Goal: Obtain resource: Download file/media

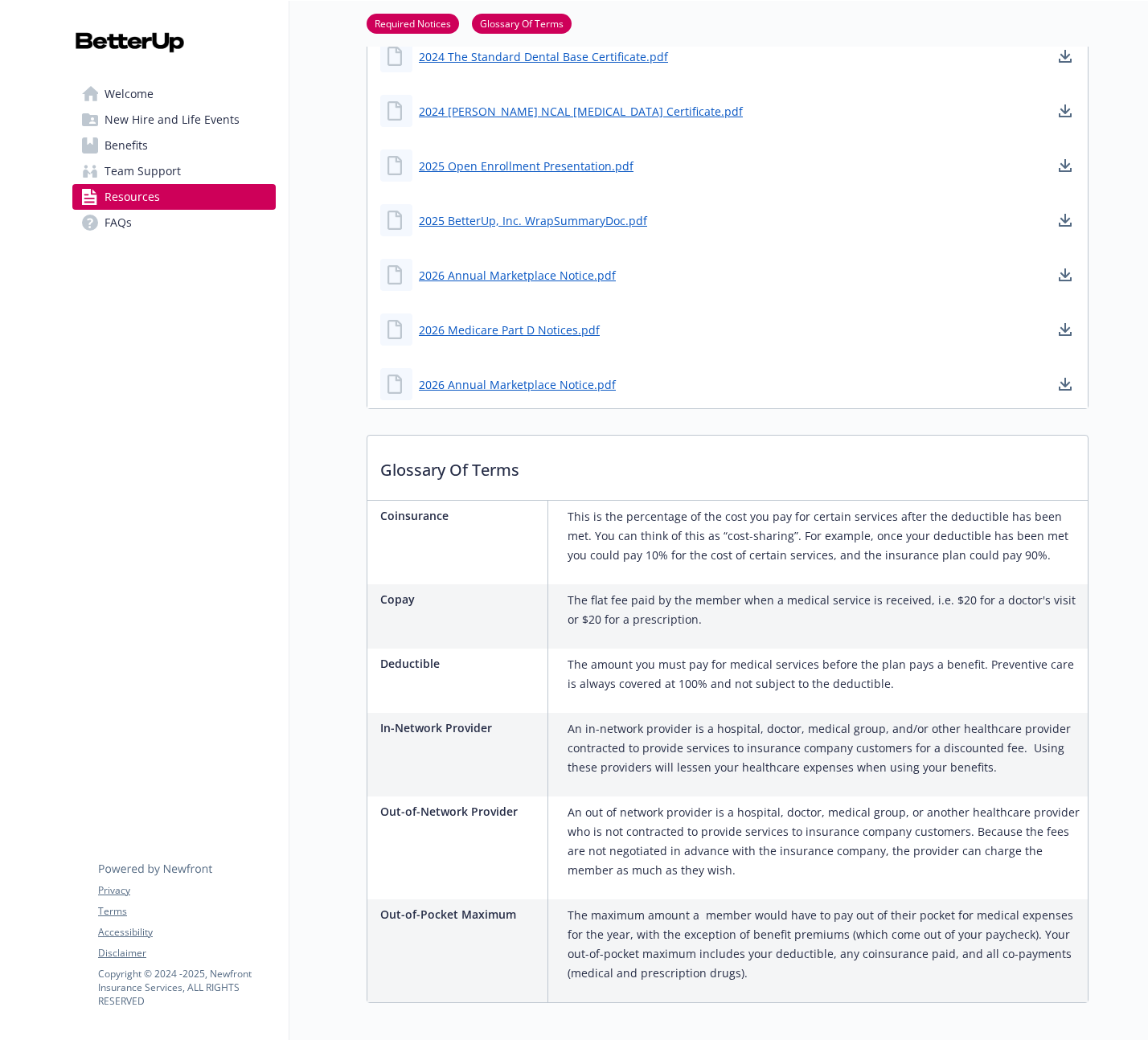
scroll to position [1117, 0]
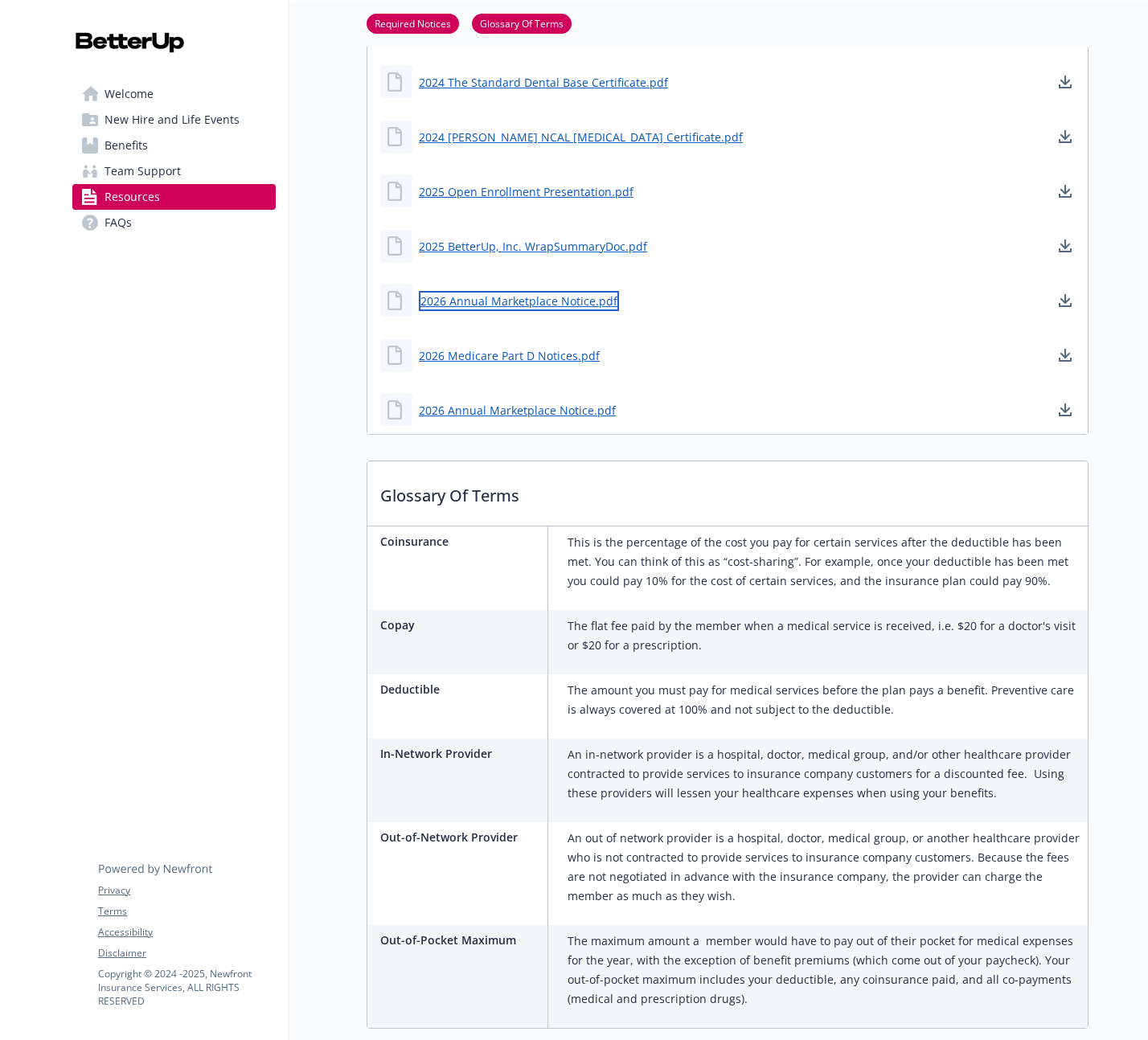
click at [552, 304] on link "2026 Annual Marketplace Notice.pdf" at bounding box center [519, 301] width 200 height 20
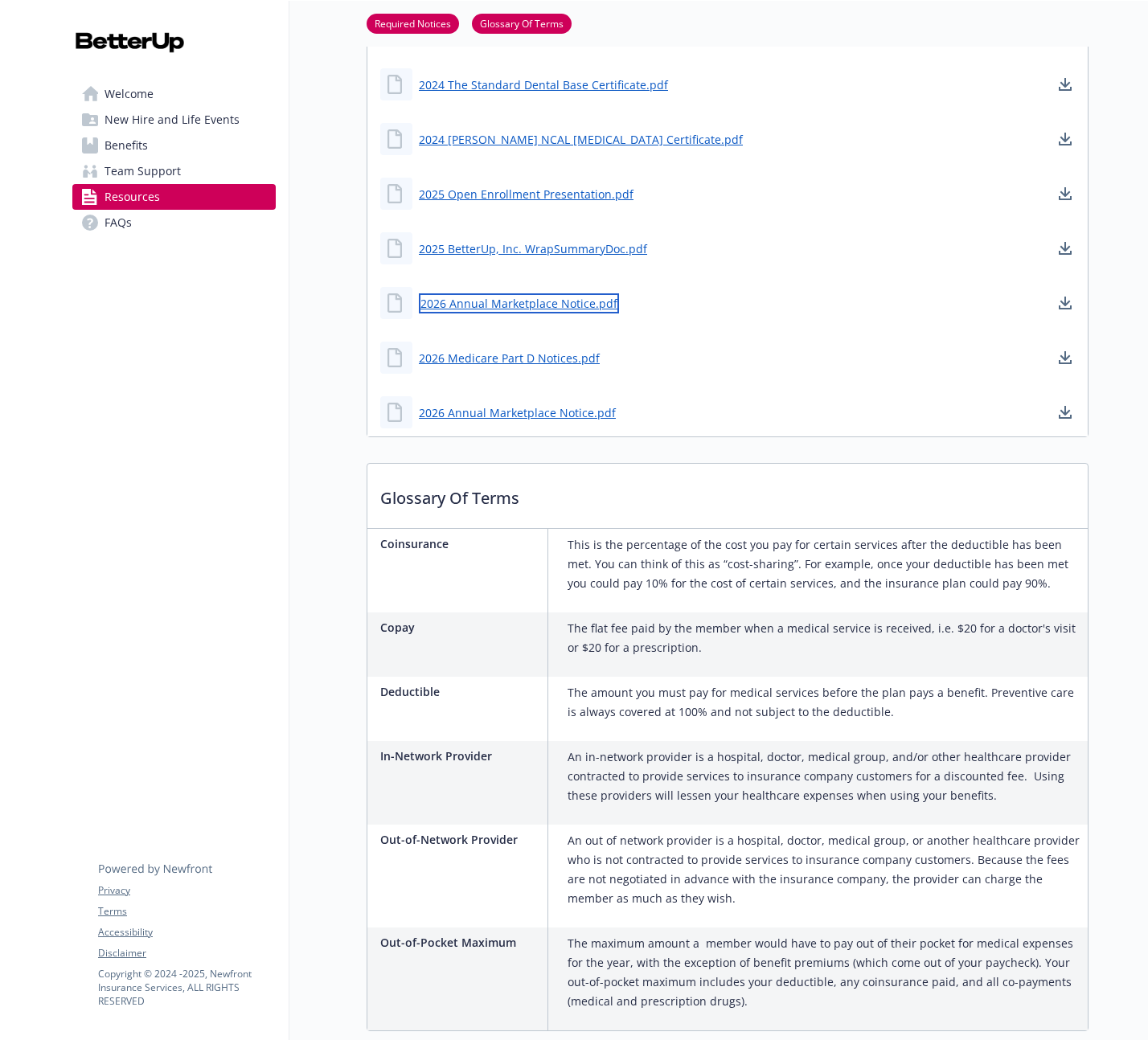
scroll to position [1114, 0]
click at [521, 192] on link "2025 Open Enrollment Presentation.pdf" at bounding box center [527, 195] width 218 height 20
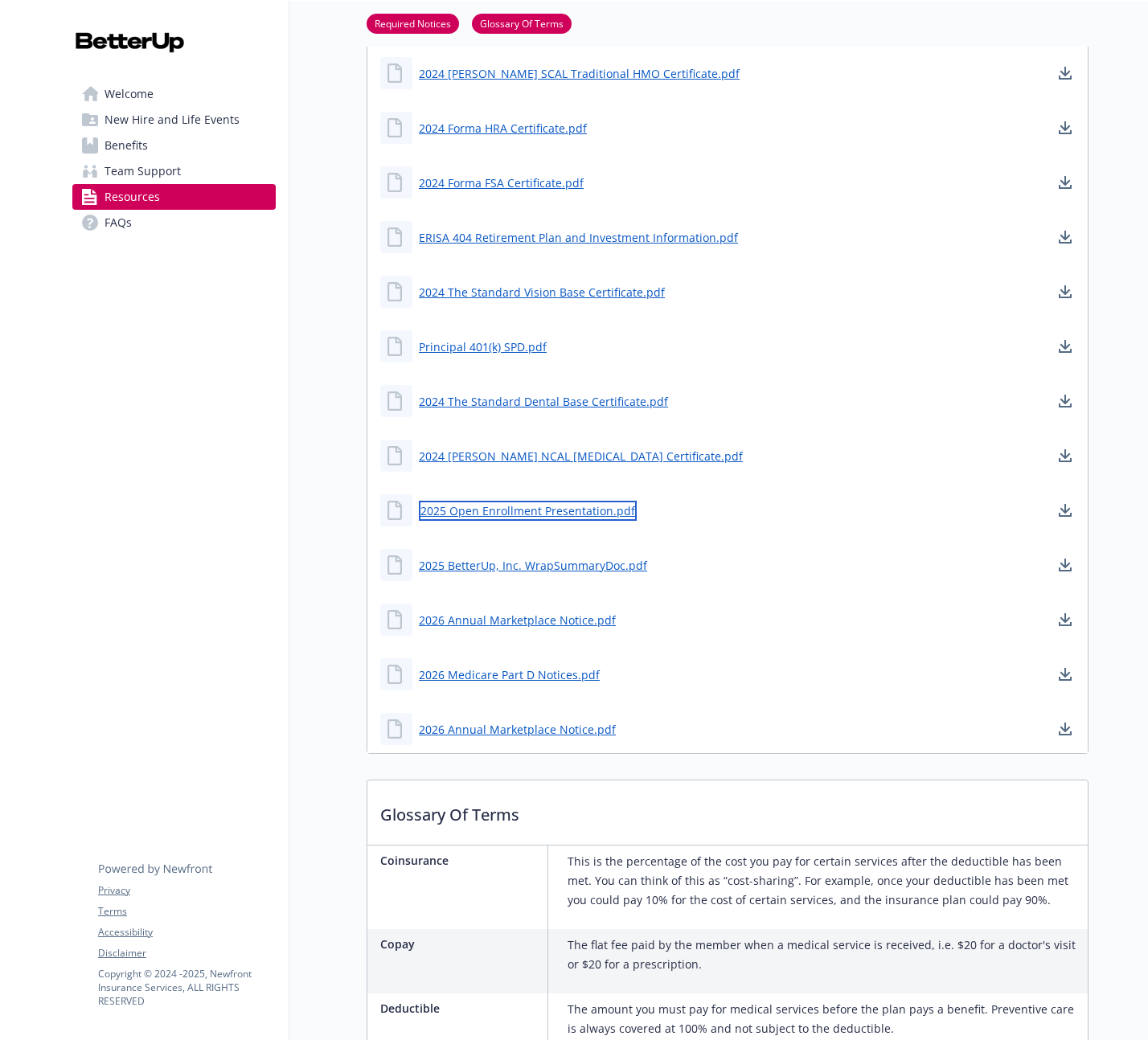
scroll to position [351, 0]
